Goal: Task Accomplishment & Management: Manage account settings

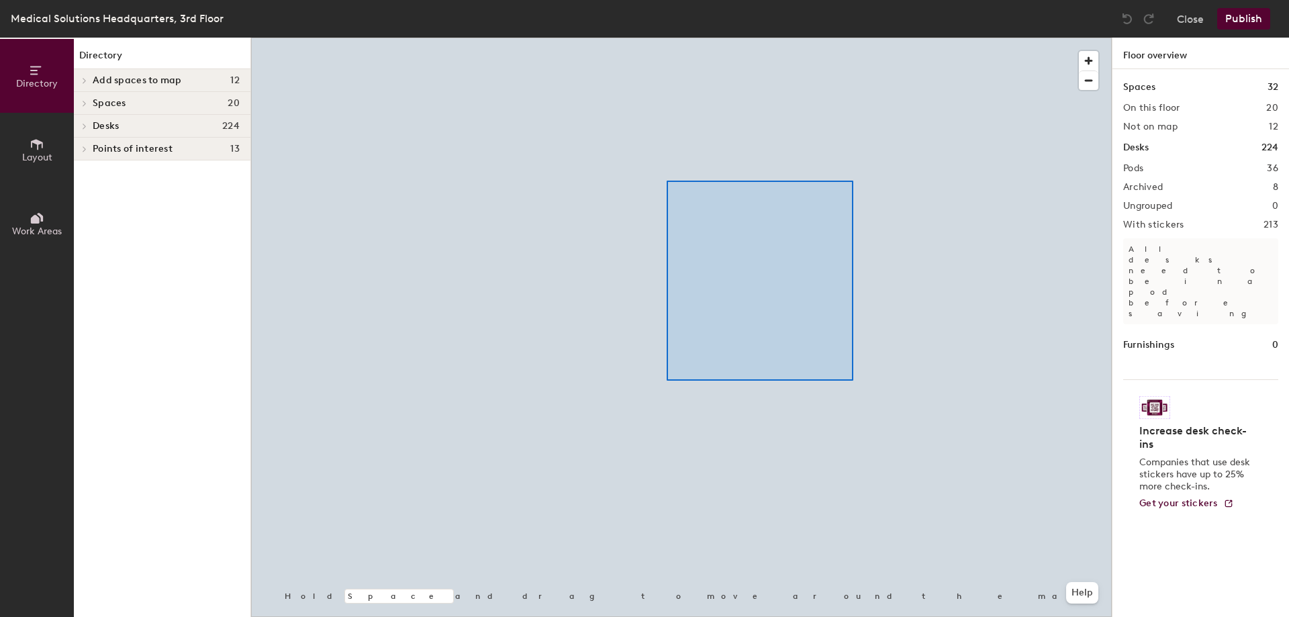
click at [667, 38] on div at bounding box center [681, 38] width 860 height 0
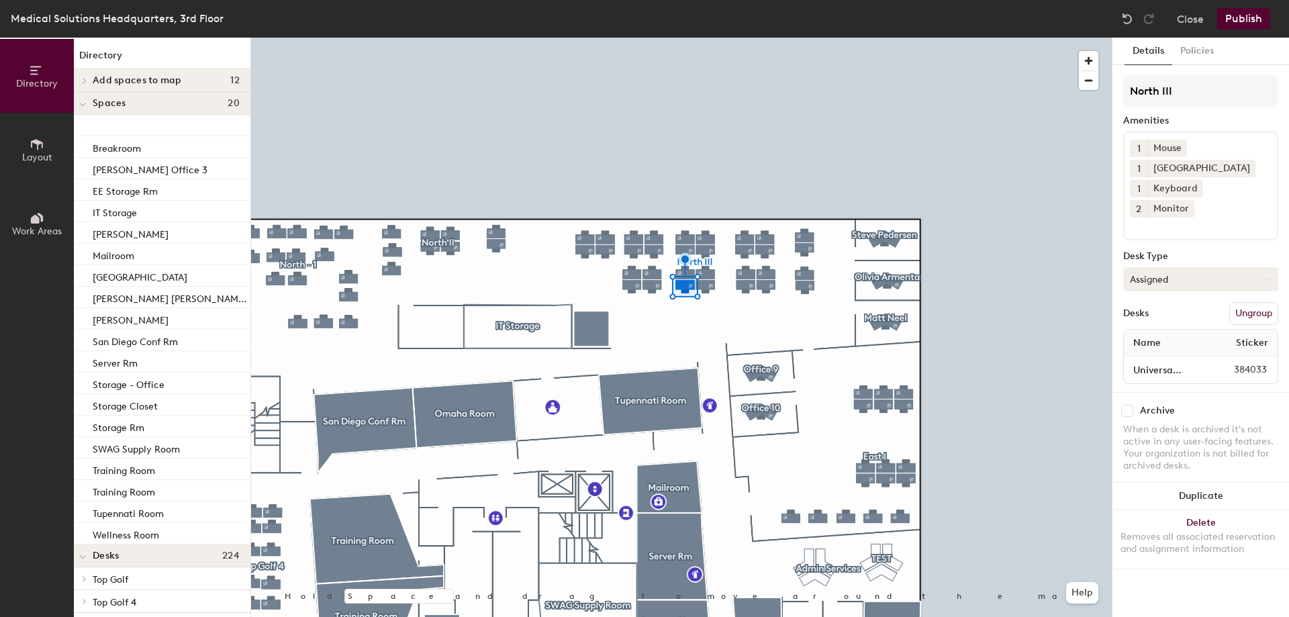
click at [1164, 267] on button "Assigned" at bounding box center [1200, 279] width 155 height 24
click at [1154, 351] on div "Hoteled" at bounding box center [1190, 361] width 134 height 20
click at [1251, 19] on button "Publish" at bounding box center [1243, 18] width 53 height 21
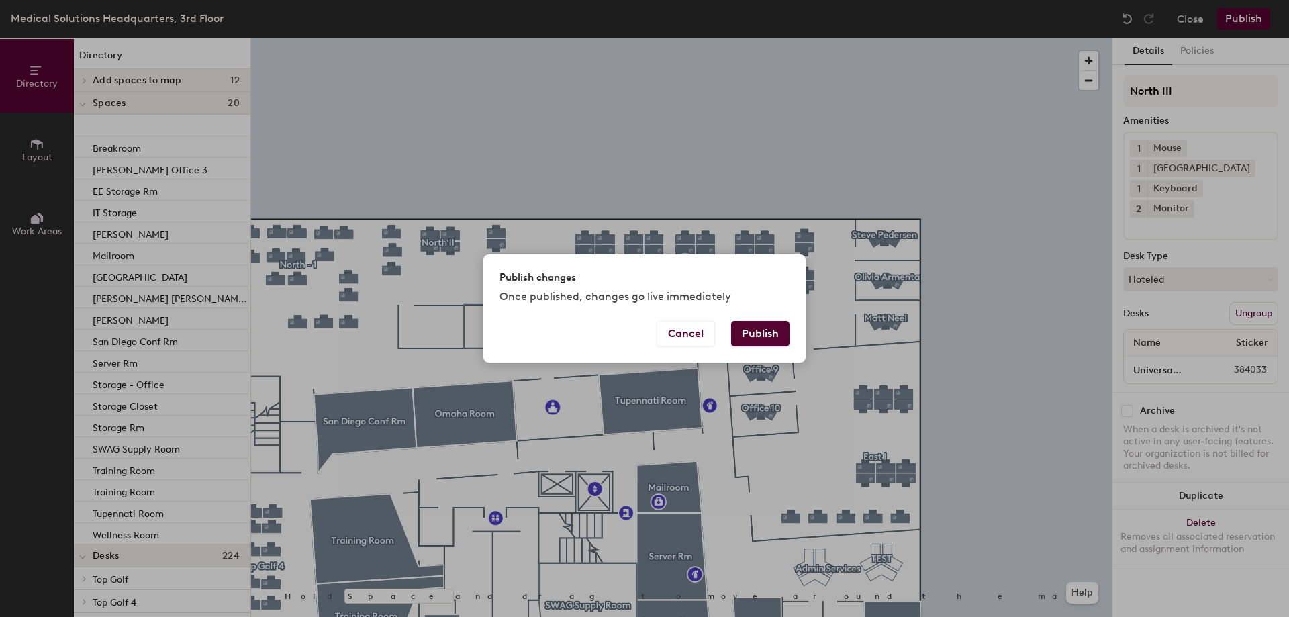
click at [770, 327] on button "Publish" at bounding box center [760, 334] width 58 height 26
